Goal: Information Seeking & Learning: Learn about a topic

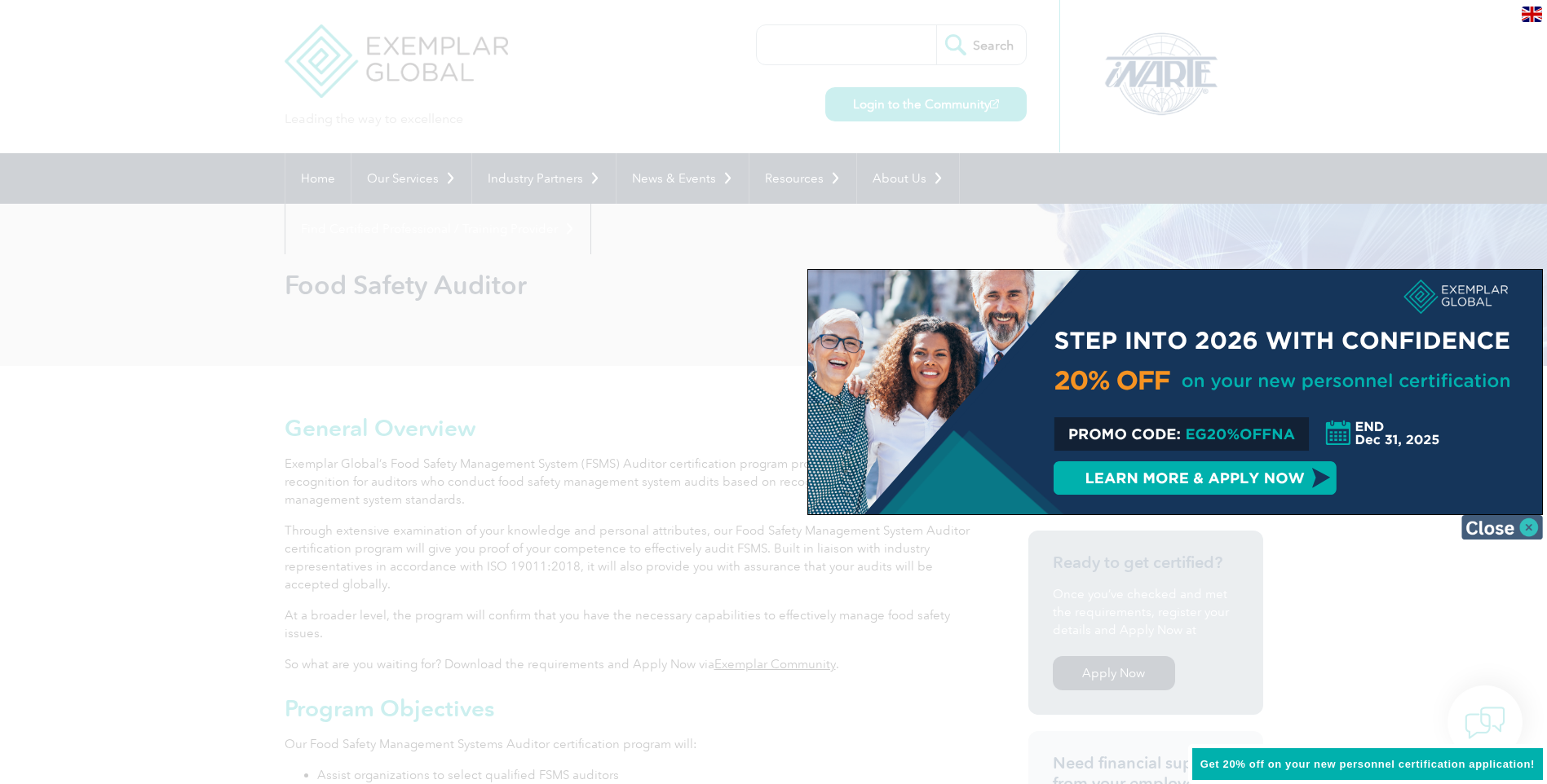
click at [1539, 529] on img at bounding box center [1501, 528] width 81 height 24
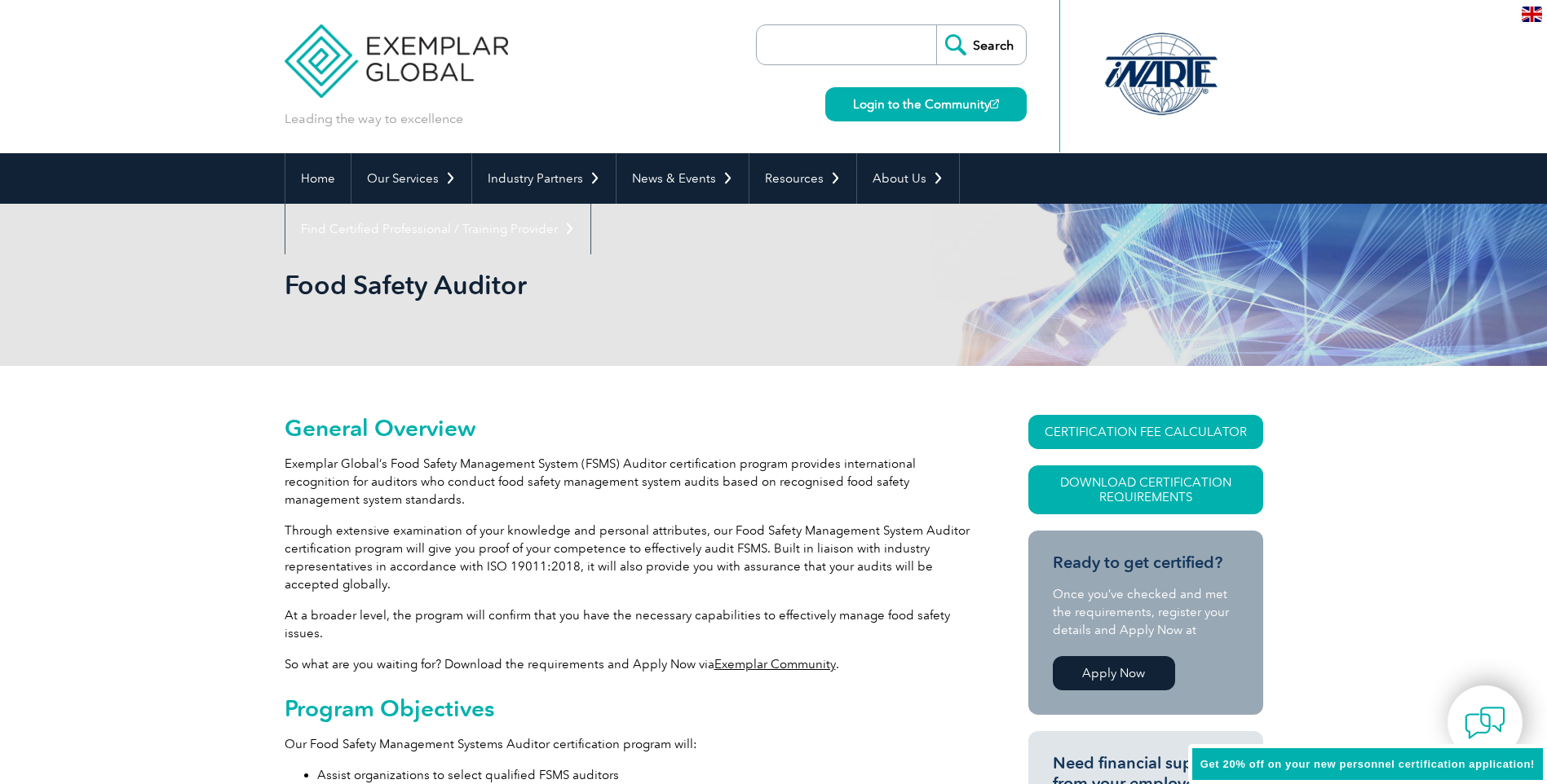
click at [812, 47] on input "search" at bounding box center [850, 45] width 171 height 39
type input "ISO22000"
click at [936, 25] on input "Search" at bounding box center [981, 45] width 90 height 39
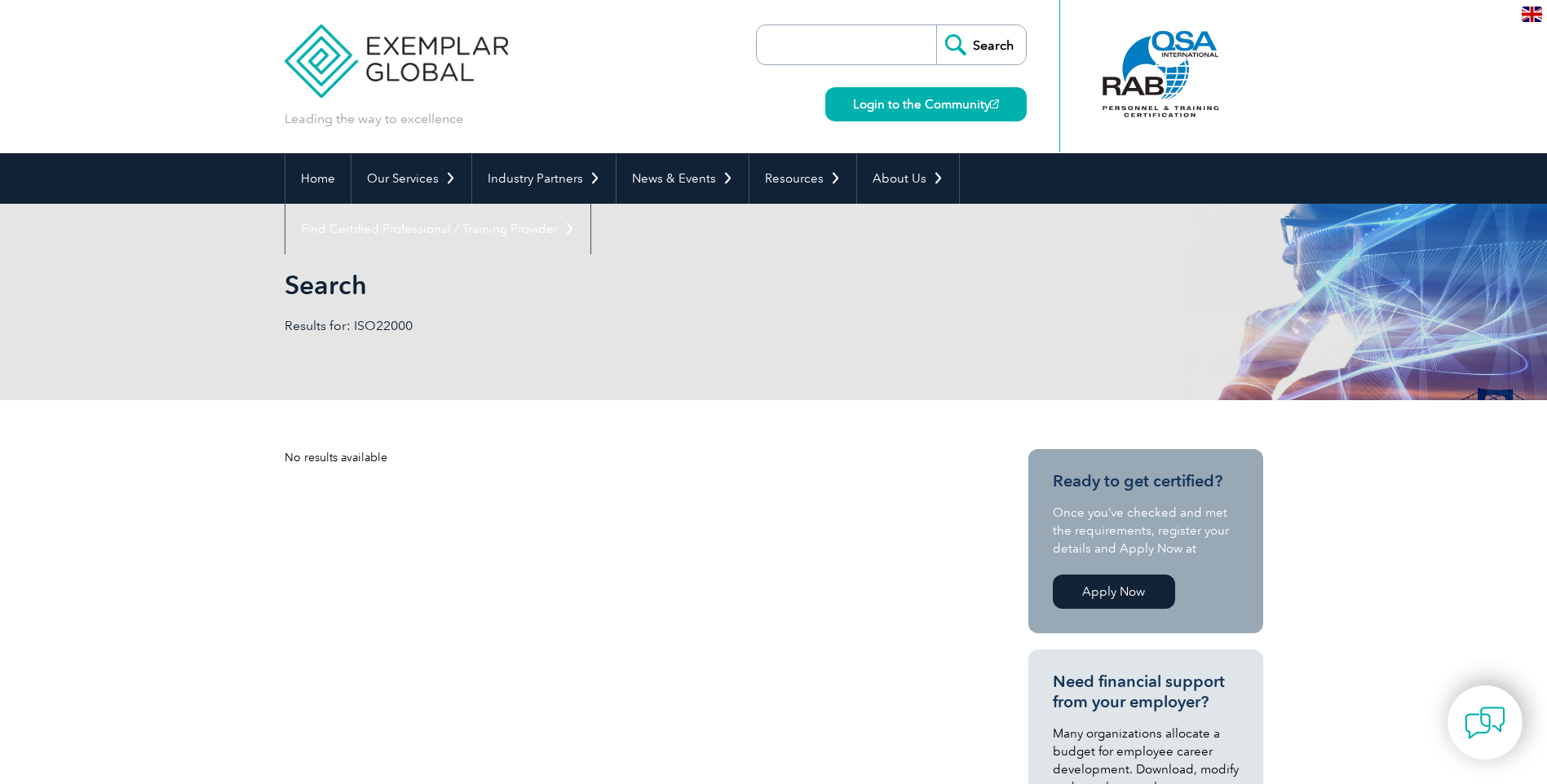
click at [382, 326] on p "Results for: ISO22000" at bounding box center [529, 326] width 489 height 18
click at [372, 326] on p "Results for: ISO22000" at bounding box center [529, 326] width 489 height 18
